Goal: Information Seeking & Learning: Check status

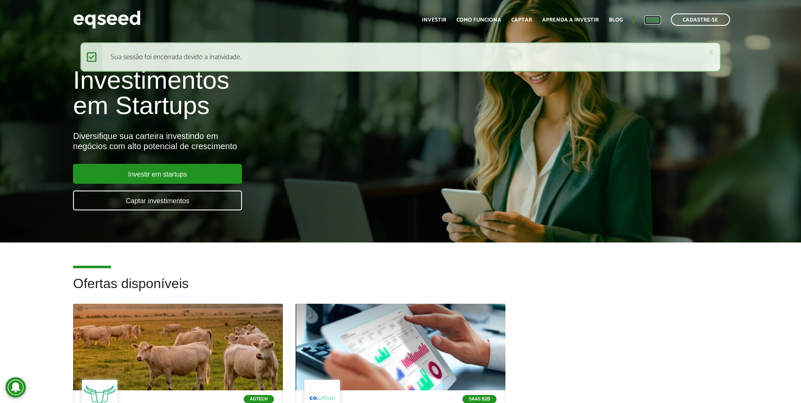
click at [654, 20] on link "Login" at bounding box center [653, 19] width 16 height 5
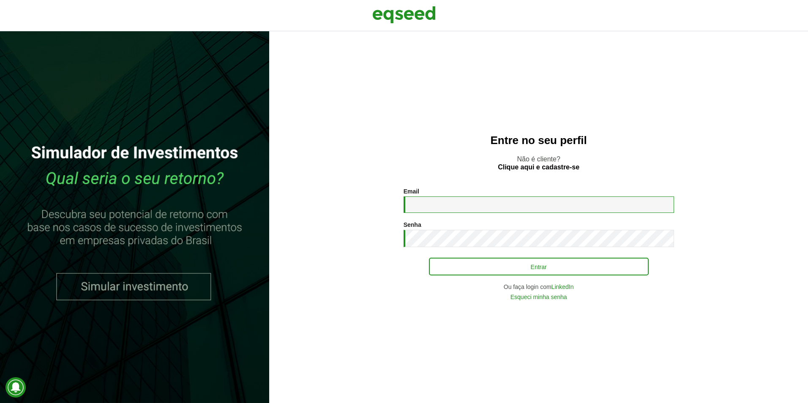
type input "**********"
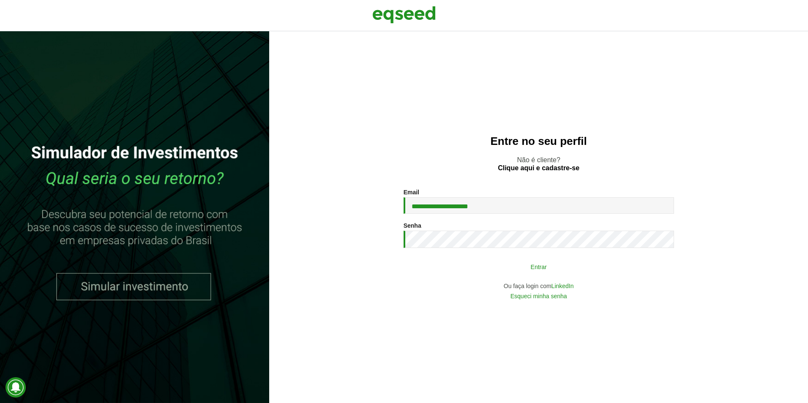
click at [535, 269] on button "Entrar" at bounding box center [539, 266] width 220 height 16
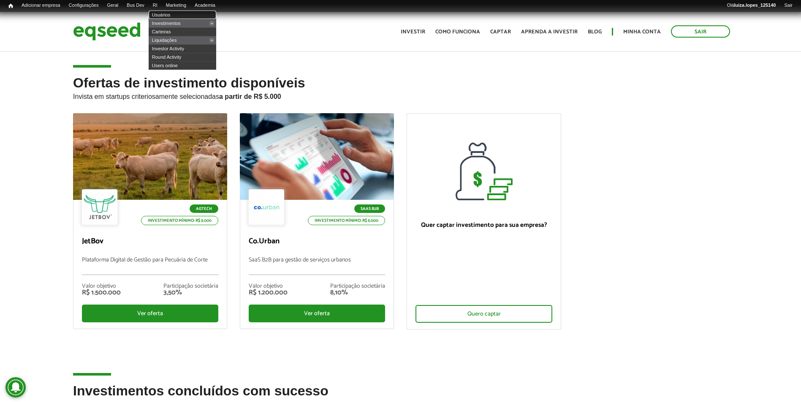
click at [171, 14] on link "Usuários" at bounding box center [183, 15] width 68 height 8
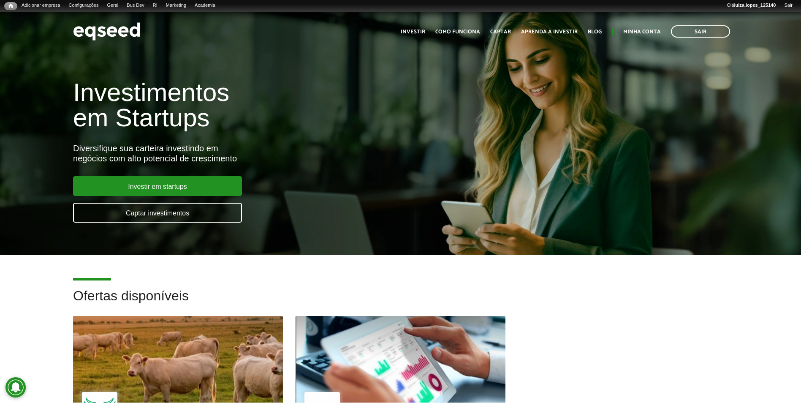
scroll to position [127, 0]
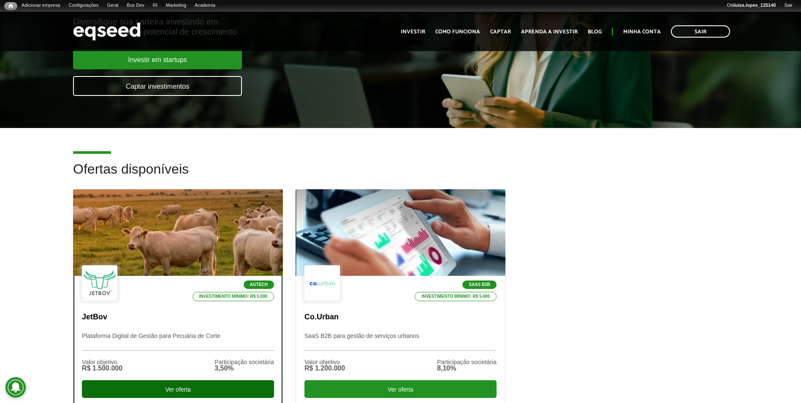
click at [152, 390] on div "Ver oferta" at bounding box center [178, 389] width 192 height 18
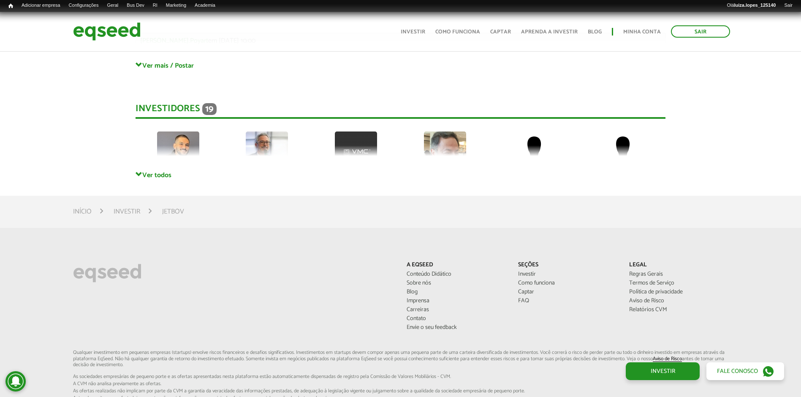
scroll to position [2246, 0]
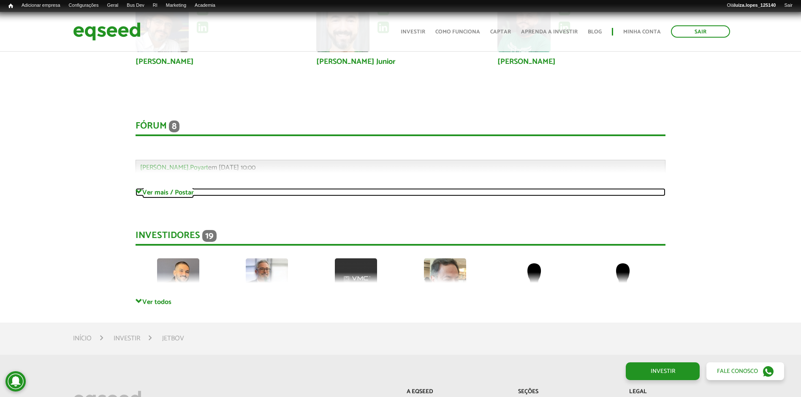
click at [148, 190] on link "Ver mais / Postar" at bounding box center [401, 192] width 530 height 8
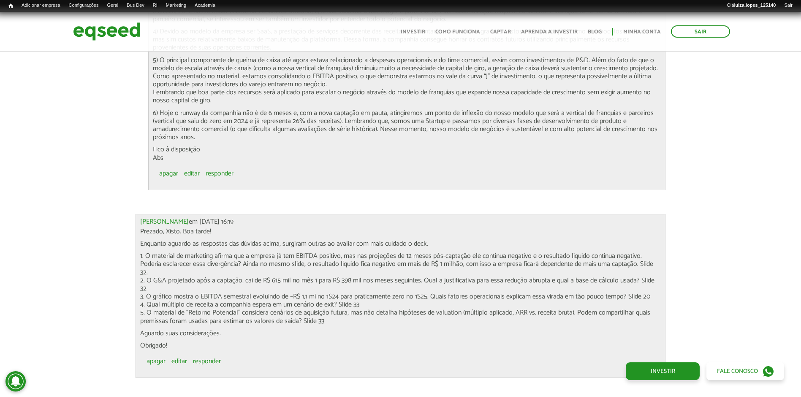
scroll to position [3217, 0]
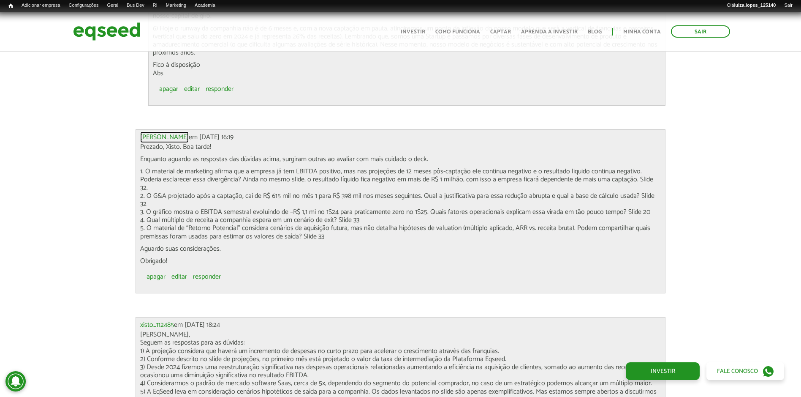
click at [168, 138] on link "Luiz Fernando M..." at bounding box center [164, 137] width 49 height 7
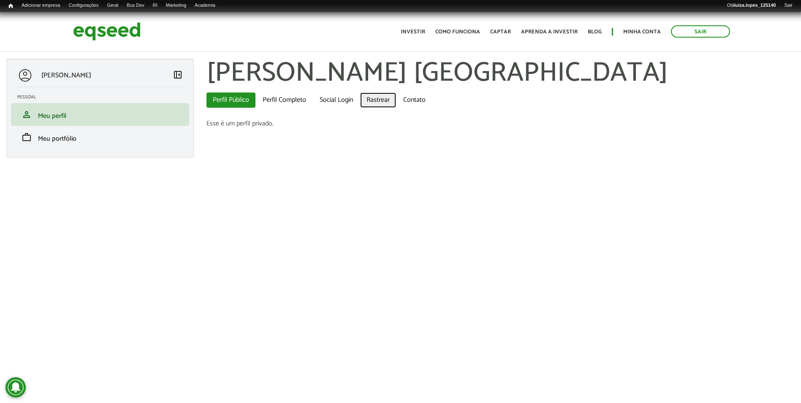
click at [384, 101] on link "Rastrear" at bounding box center [378, 100] width 36 height 15
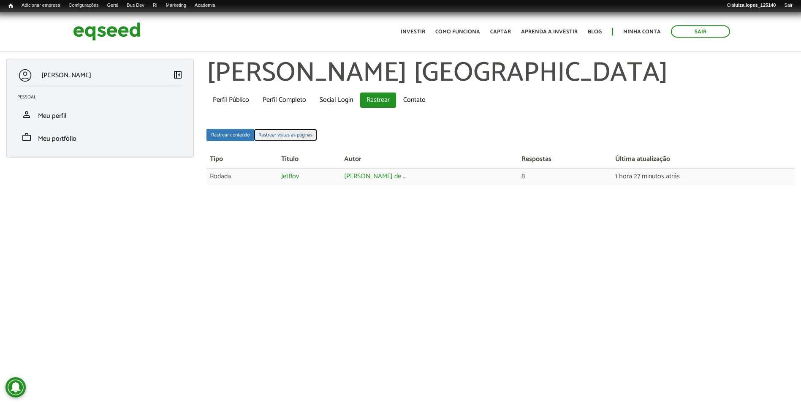
click at [279, 135] on link "Rastrear visitas às páginas" at bounding box center [285, 135] width 63 height 12
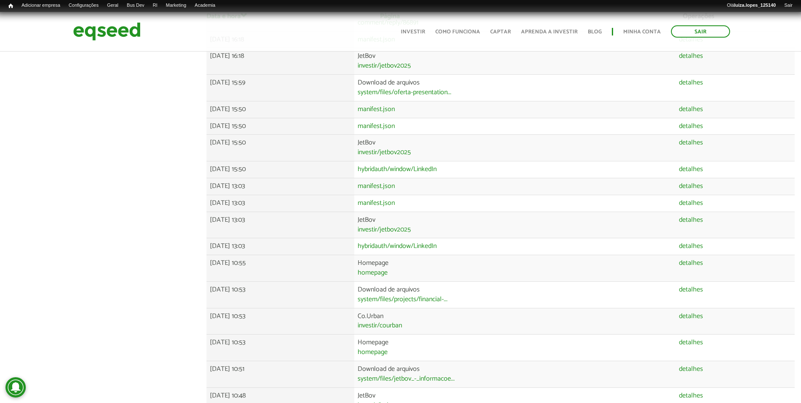
scroll to position [422, 0]
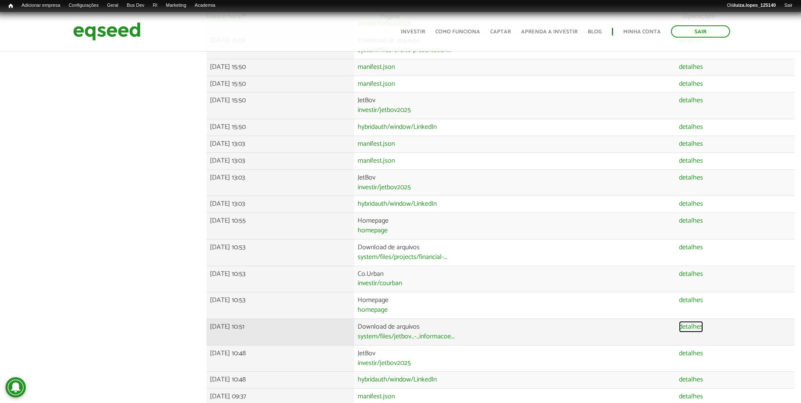
click at [698, 326] on link "detalhes" at bounding box center [691, 327] width 24 height 7
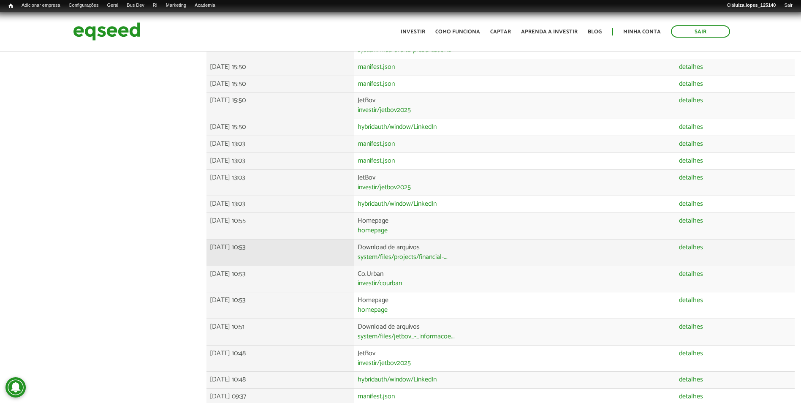
scroll to position [422, 0]
click at [697, 245] on link "detalhes" at bounding box center [691, 247] width 24 height 7
click at [698, 245] on link "detalhes" at bounding box center [691, 247] width 24 height 7
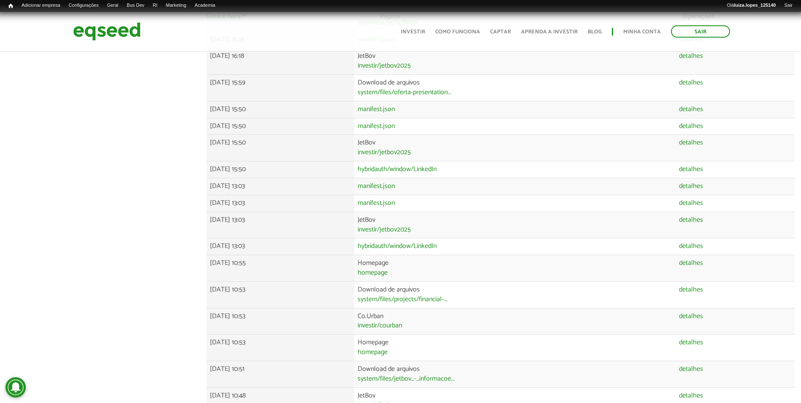
scroll to position [296, 0]
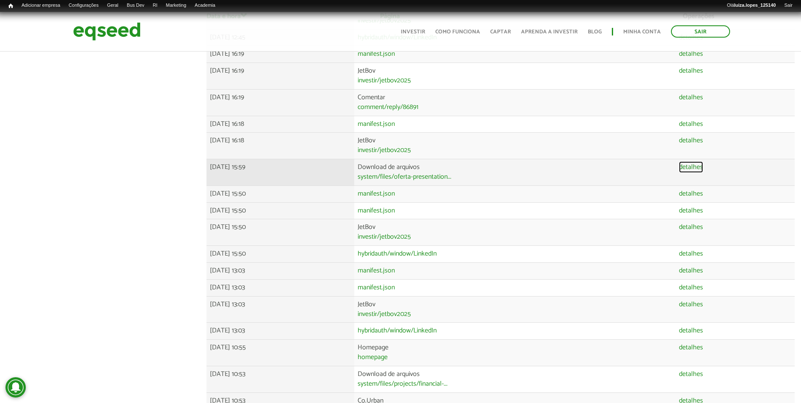
click at [686, 169] on link "detalhes" at bounding box center [691, 167] width 24 height 7
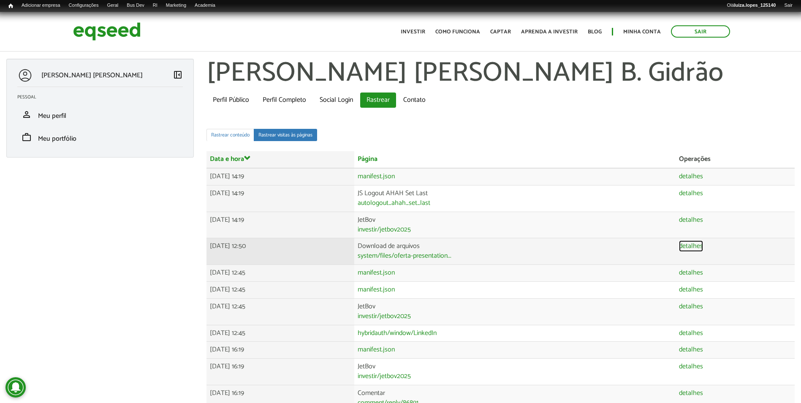
click at [703, 246] on link "detalhes" at bounding box center [691, 246] width 24 height 7
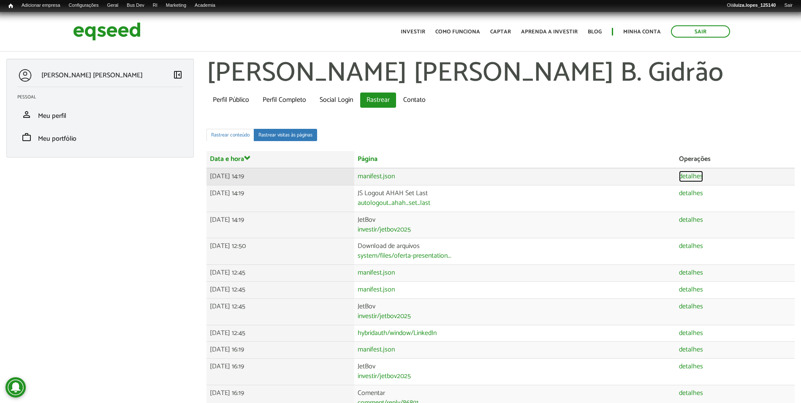
click at [700, 174] on link "detalhes" at bounding box center [691, 176] width 24 height 7
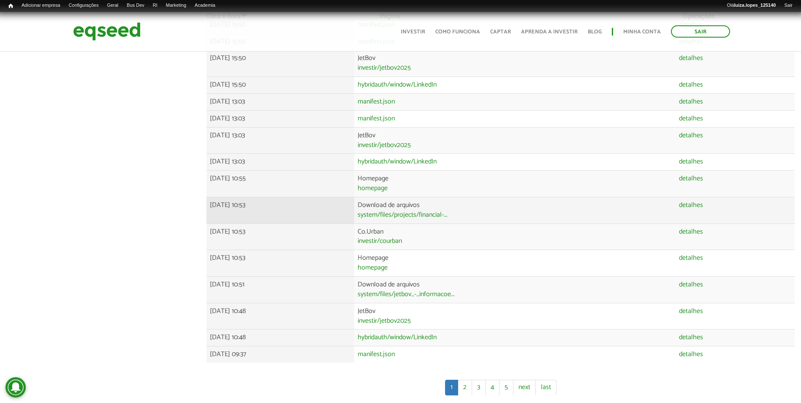
scroll to position [484, 0]
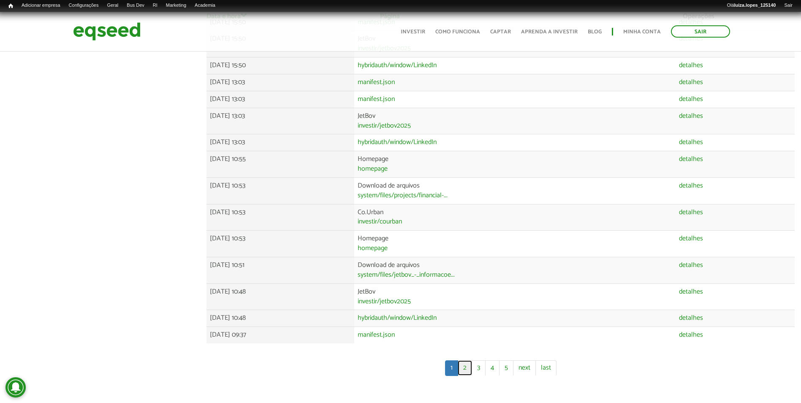
click at [463, 370] on link "2" at bounding box center [465, 367] width 14 height 15
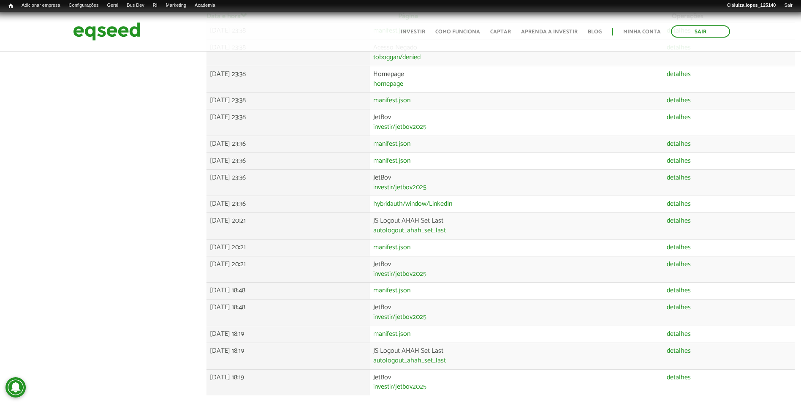
scroll to position [465, 0]
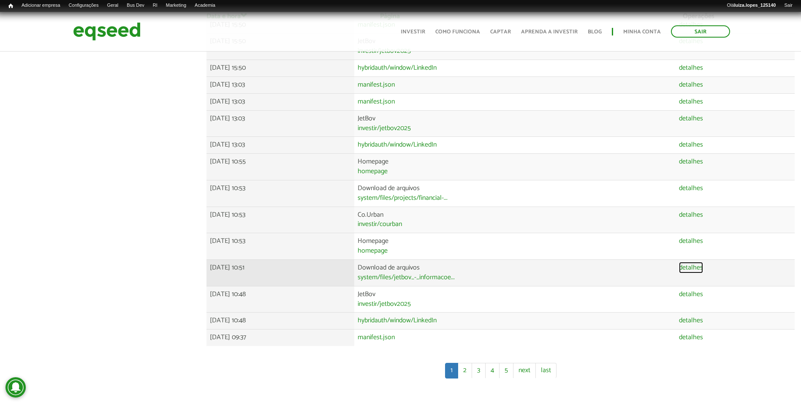
click at [693, 268] on link "detalhes" at bounding box center [691, 267] width 24 height 7
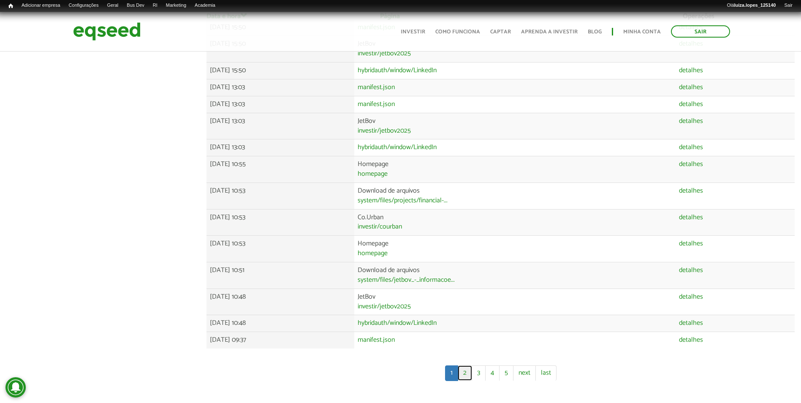
click at [464, 373] on link "2" at bounding box center [465, 372] width 14 height 15
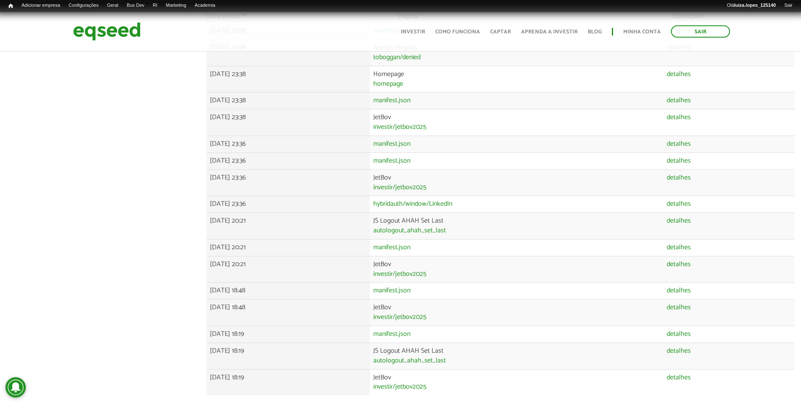
scroll to position [465, 0]
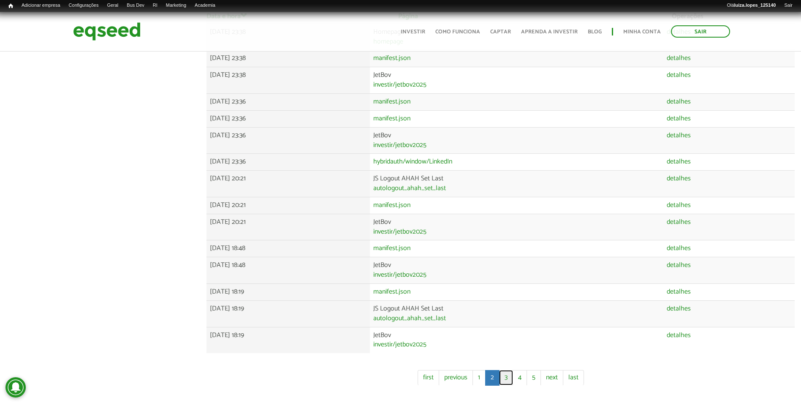
click at [512, 377] on link "3" at bounding box center [506, 377] width 14 height 15
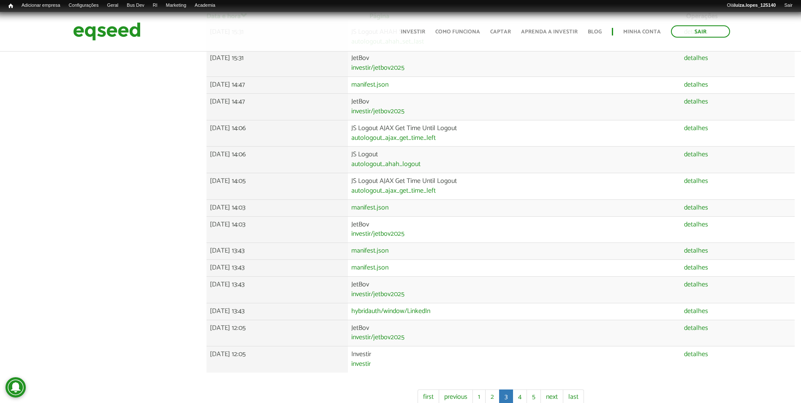
scroll to position [494, 0]
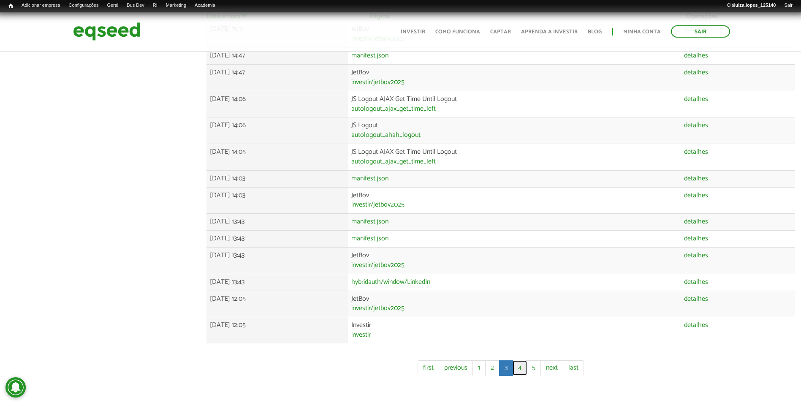
click at [523, 370] on link "4" at bounding box center [520, 367] width 14 height 15
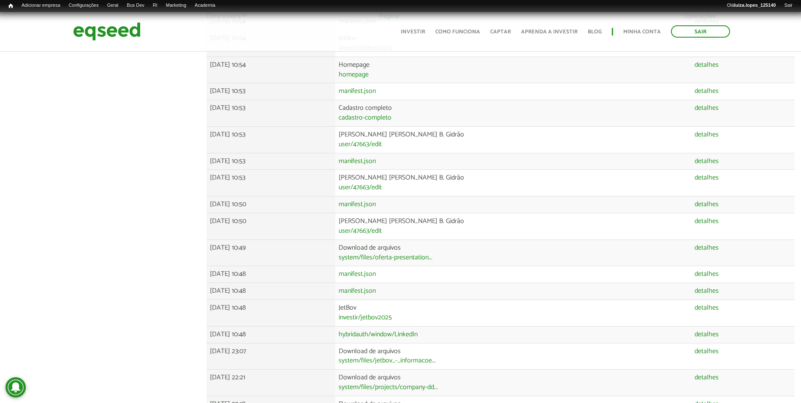
scroll to position [380, 0]
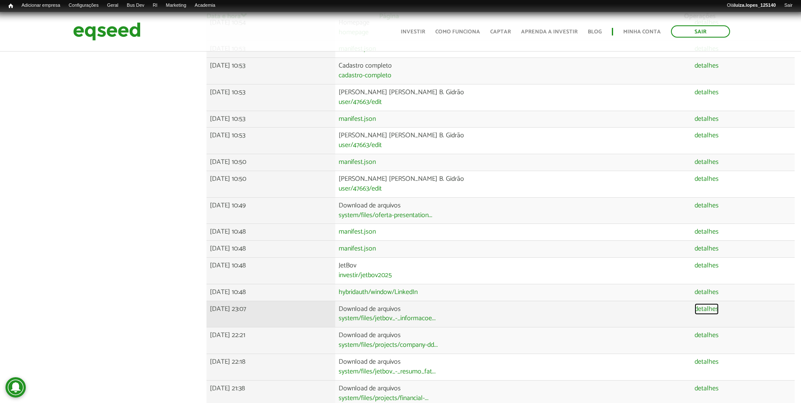
click at [711, 311] on link "detalhes" at bounding box center [707, 309] width 24 height 7
